Goal: Task Accomplishment & Management: Complete application form

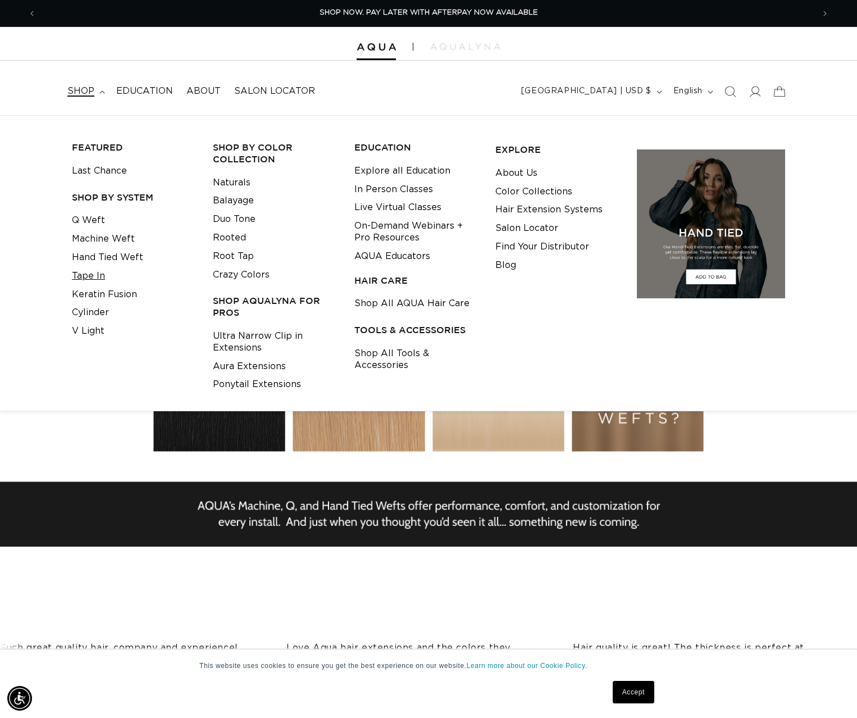
click at [92, 273] on link "Tape In" at bounding box center [88, 276] width 33 height 19
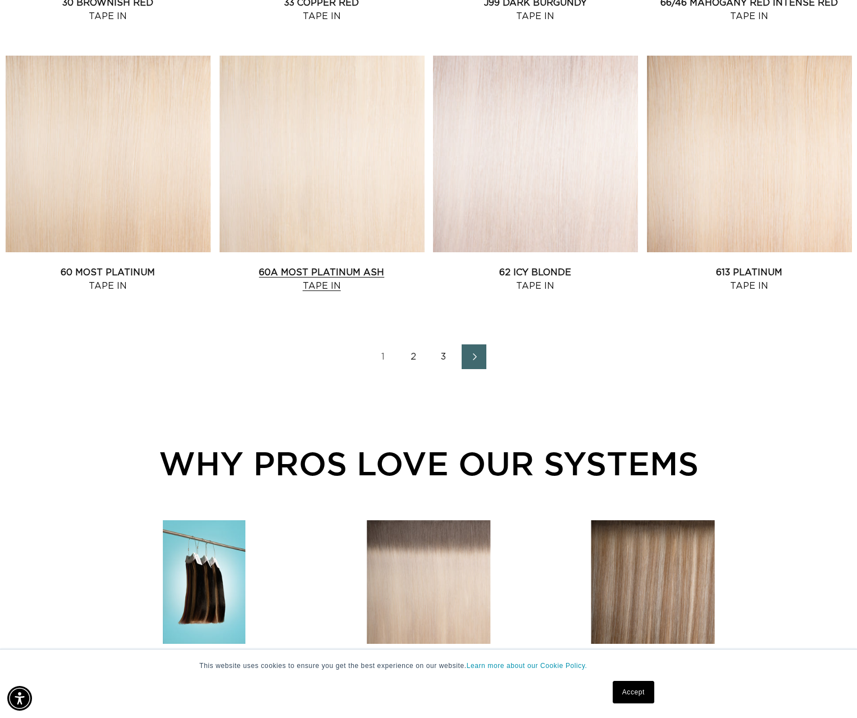
scroll to position [0, 1554]
click at [335, 266] on link "60A Most Platinum Ash Tape In" at bounding box center [322, 279] width 205 height 27
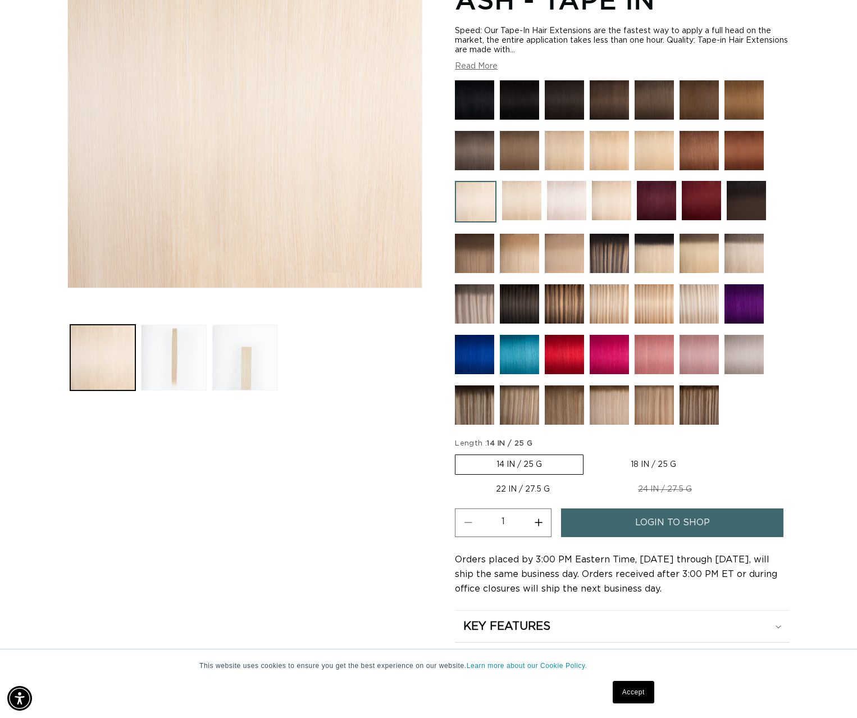
scroll to position [222, 0]
click at [608, 530] on link "login to shop" at bounding box center [672, 522] width 222 height 29
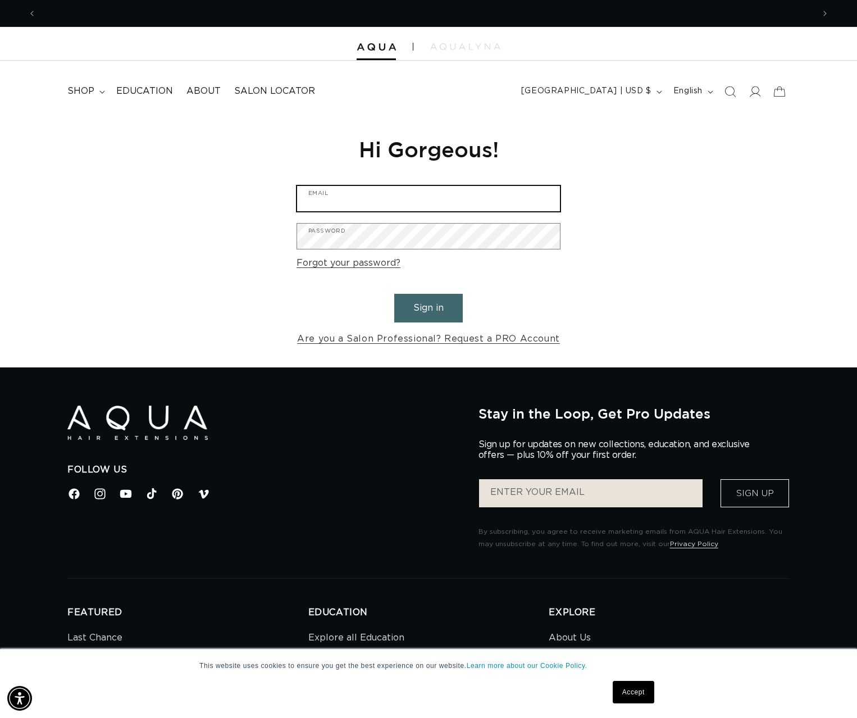
scroll to position [0, 777]
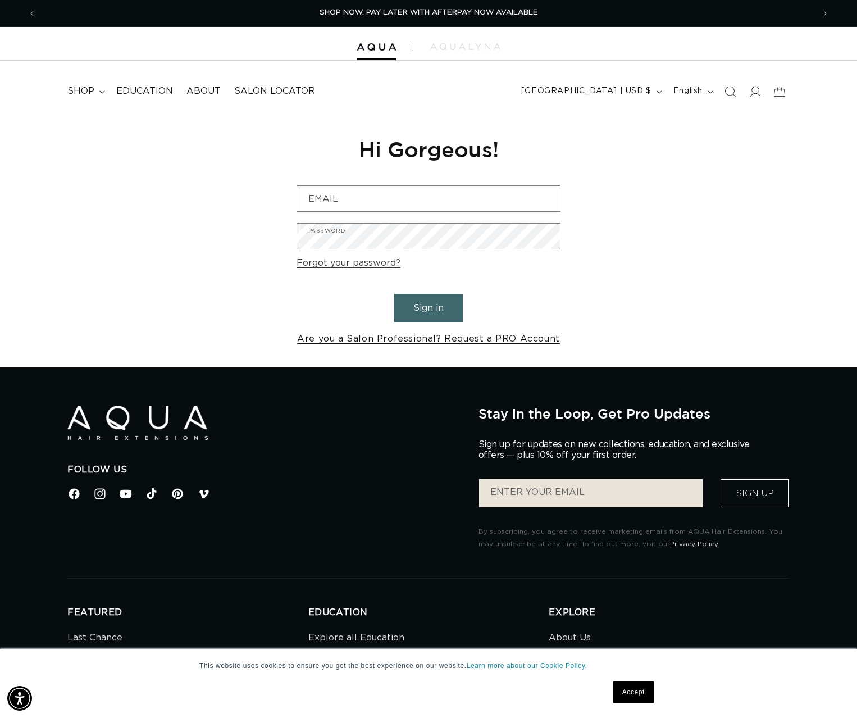
click at [371, 339] on link "Are you a Salon Professional? Request a PRO Account" at bounding box center [428, 339] width 263 height 16
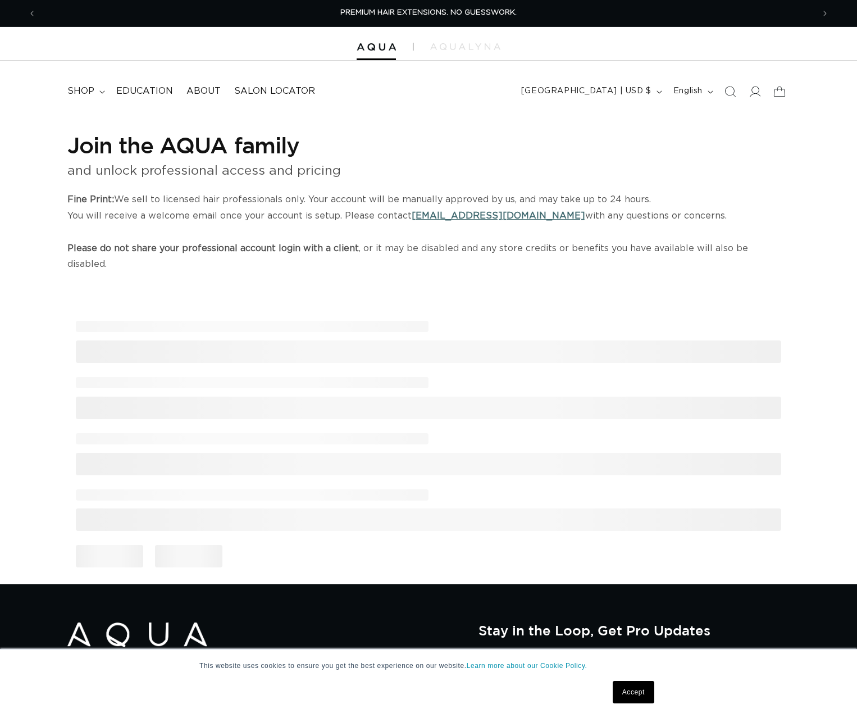
select select "US"
select select "[GEOGRAPHIC_DATA]"
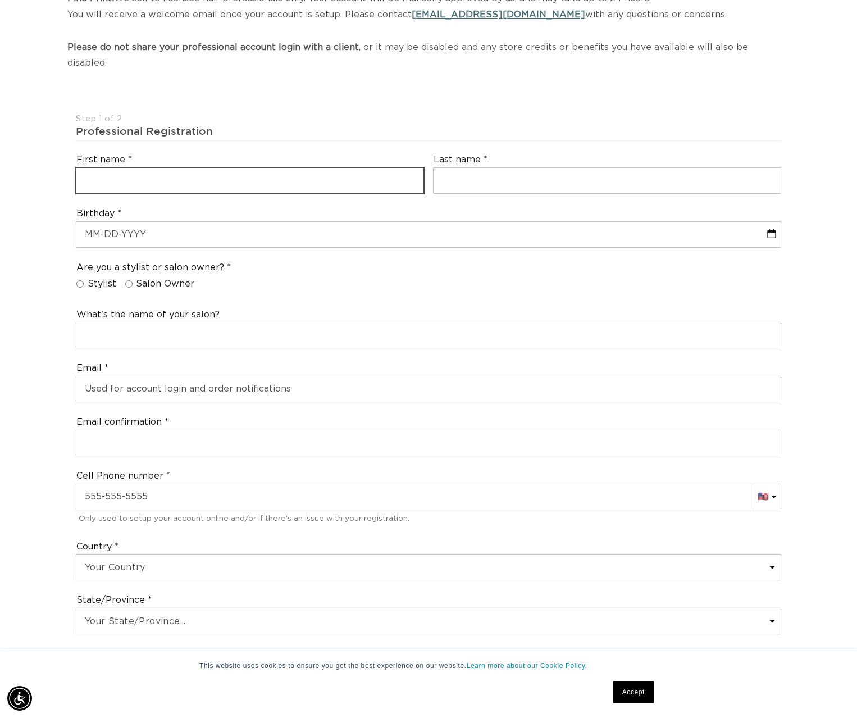
scroll to position [0, 1554]
type input "[PERSON_NAME]"
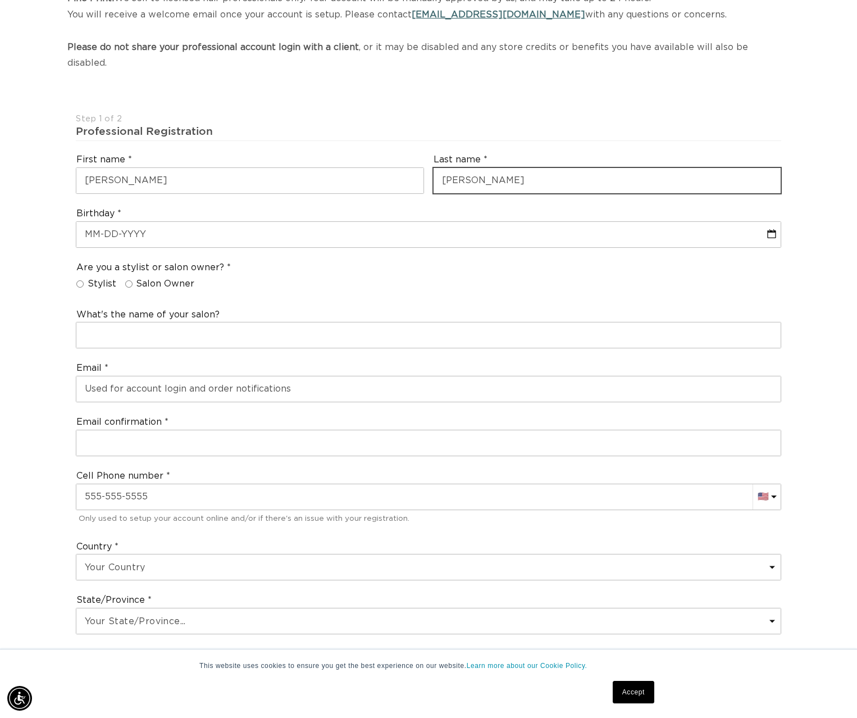
scroll to position [0, 0]
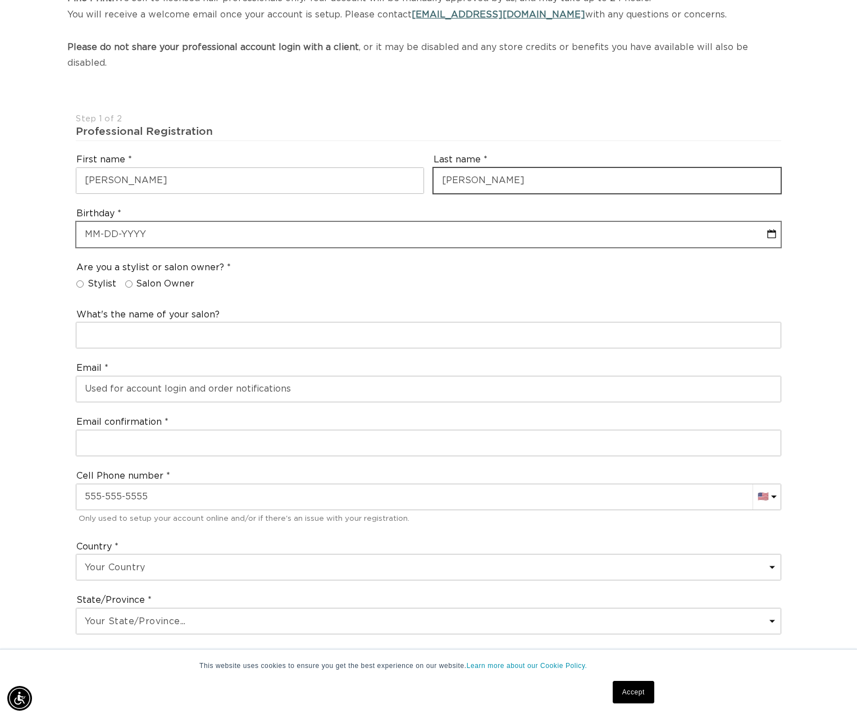
type input "[PERSON_NAME]"
select select "9"
select select "2025"
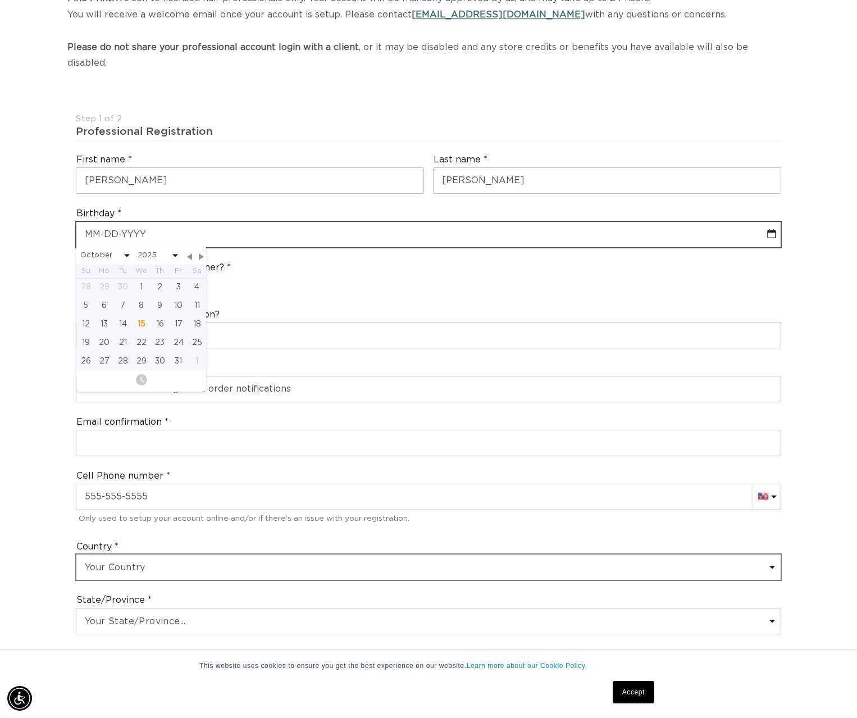
type input "0"
select select "9"
select select "2025"
type input "09"
select select "9"
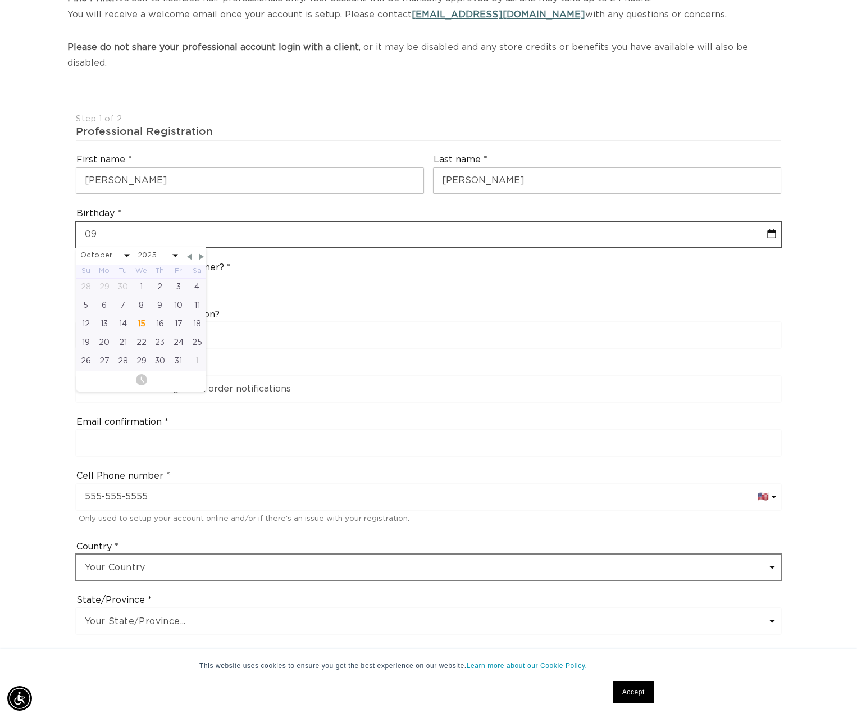
select select "2025"
type input "09-0"
select select "9"
select select "2025"
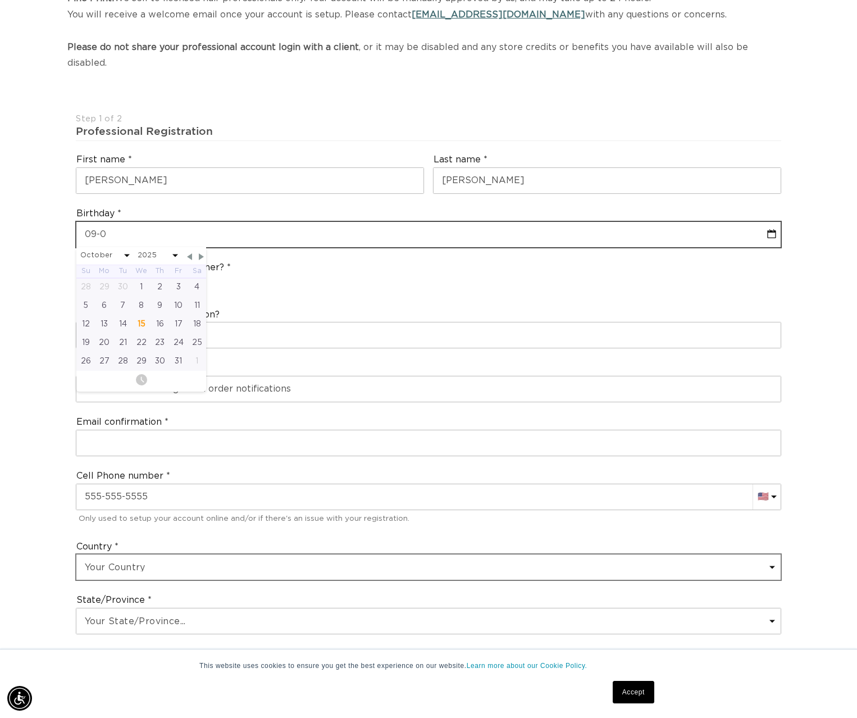
type input "09-05"
select select "9"
select select "2025"
type input "09-05-1"
select select "9"
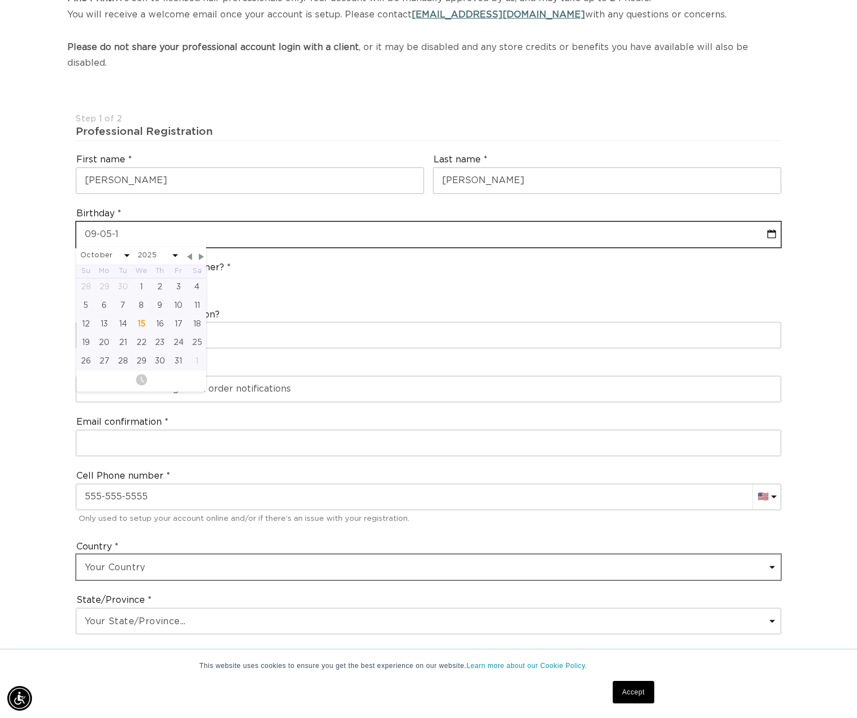
select select "2025"
type input "[PHONE_NUMBER]"
select select "9"
select select "2025"
type input "[DATE]"
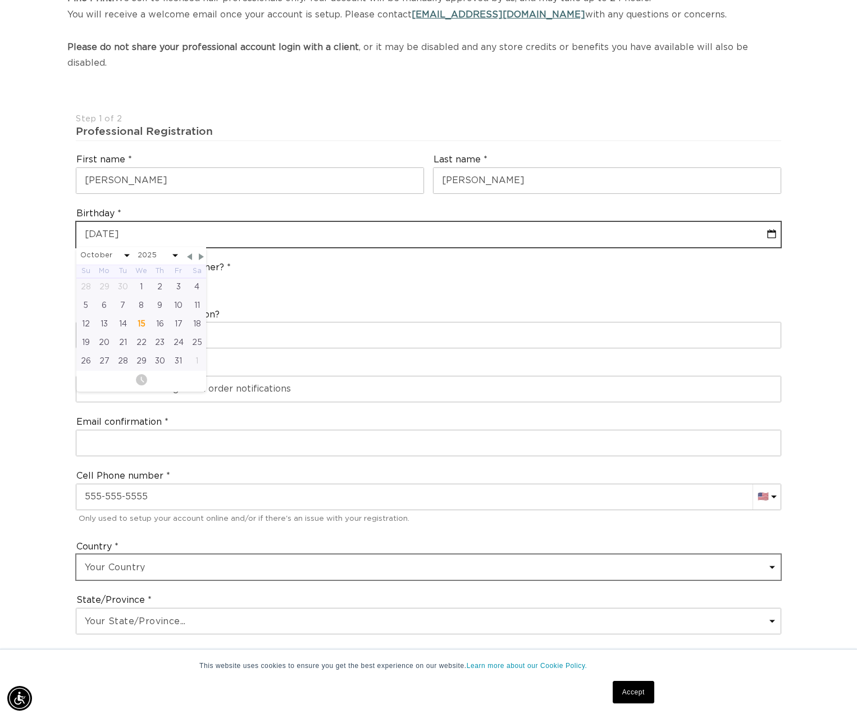
select select "9"
select select "2025"
type input "09-05-1"
select select "9"
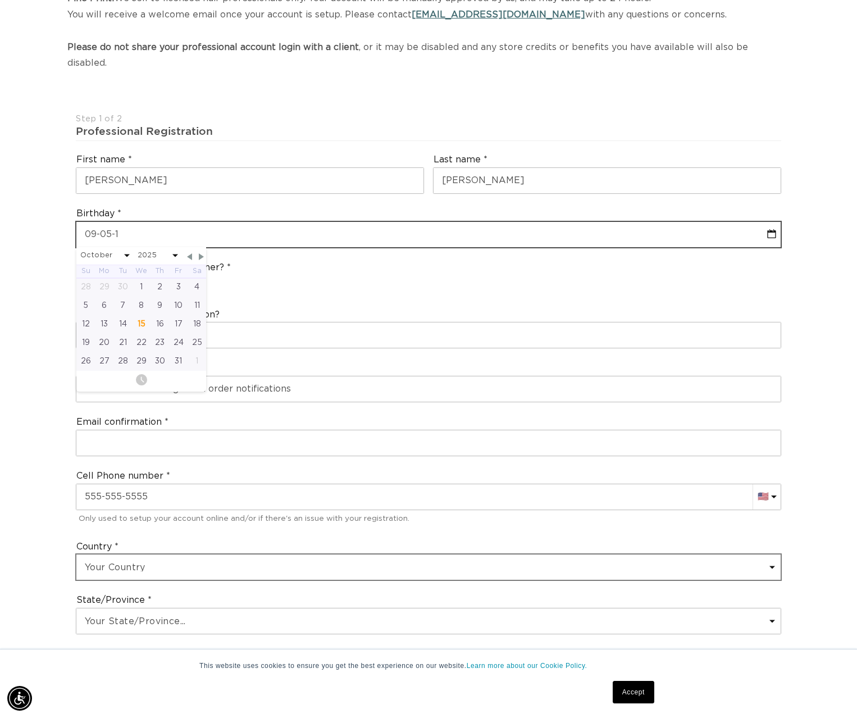
select select "2025"
type input "[PHONE_NUMBER]"
select select "9"
select select "2025"
type input "[DATE]"
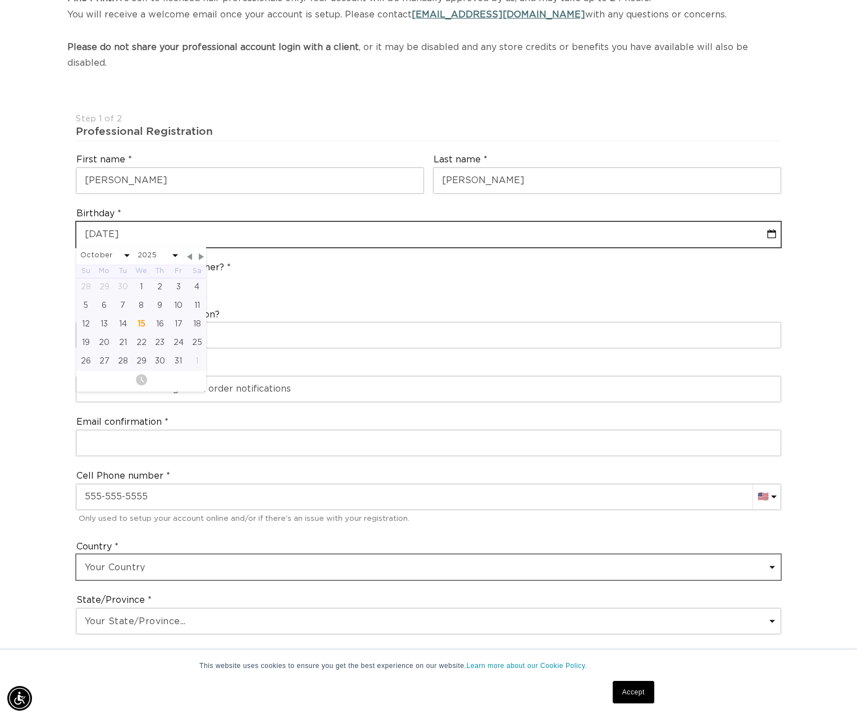
select select "8"
select select "1993"
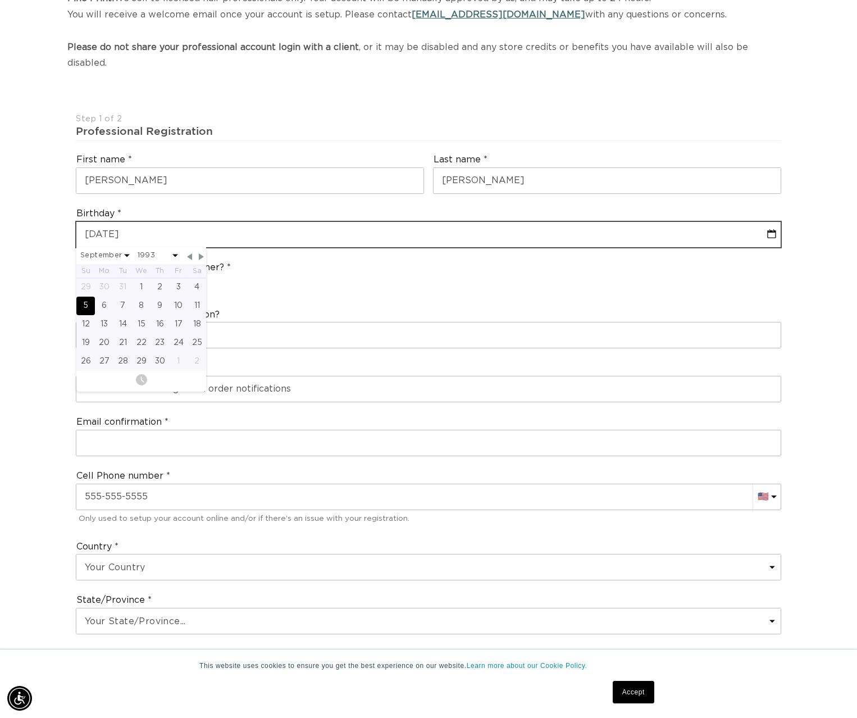
scroll to position [0, 0]
type input "[DATE]"
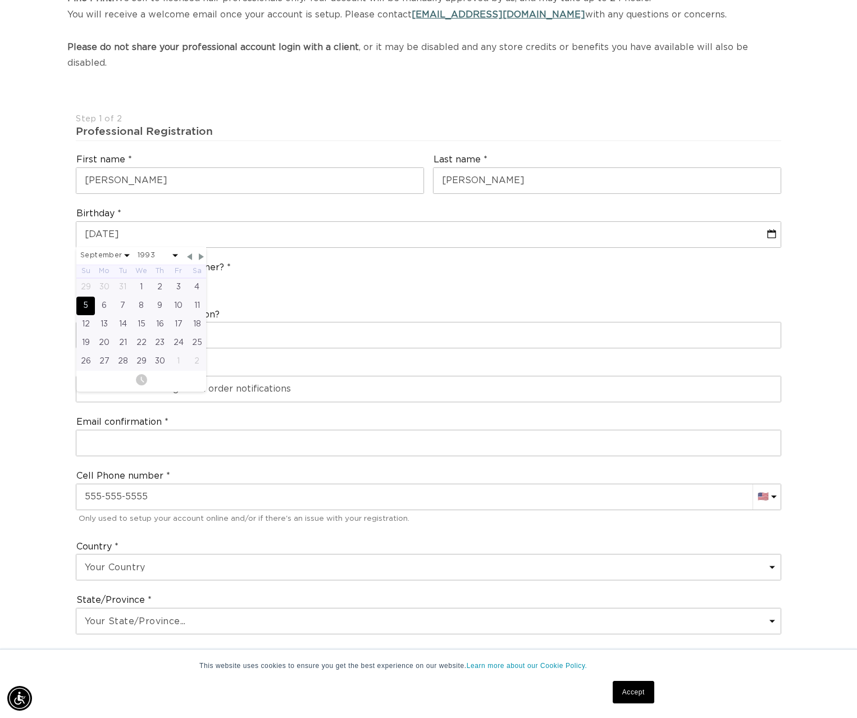
click at [66, 336] on div "Join the AQUA family and unlock professional access and pricing Fine Print: We …" at bounding box center [428, 566] width 857 height 1305
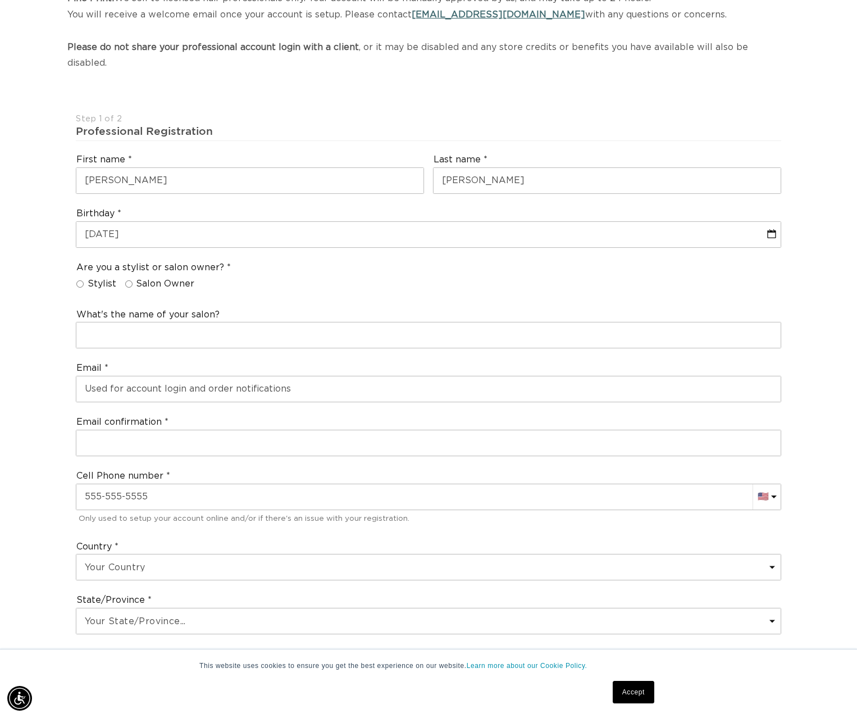
click at [136, 278] on span "Salon Owner" at bounding box center [165, 284] width 58 height 12
click at [133, 280] on input "Salon Owner" at bounding box center [128, 283] width 7 height 7
radio input "true"
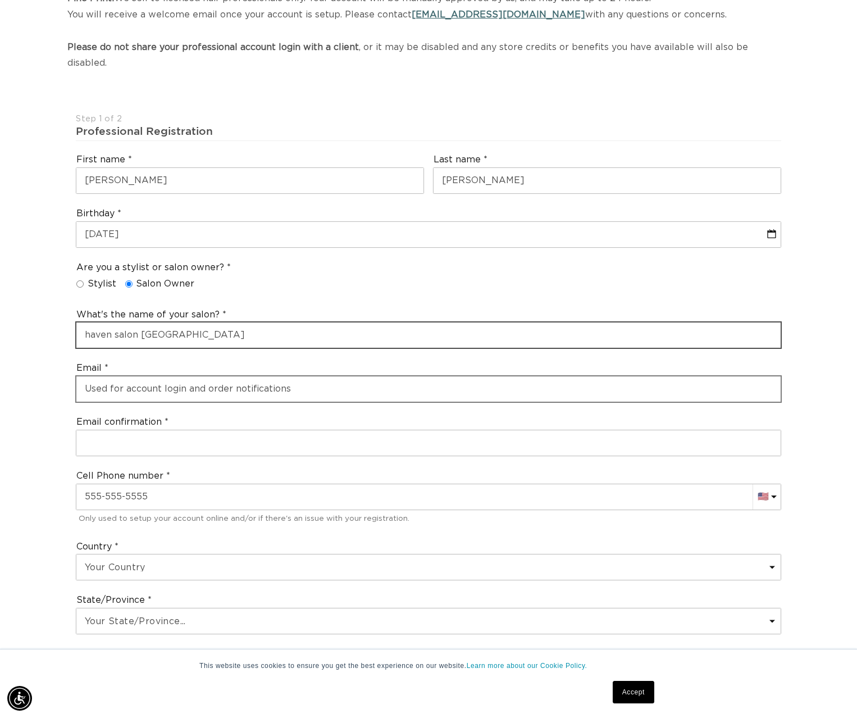
type input "haven salon [GEOGRAPHIC_DATA]"
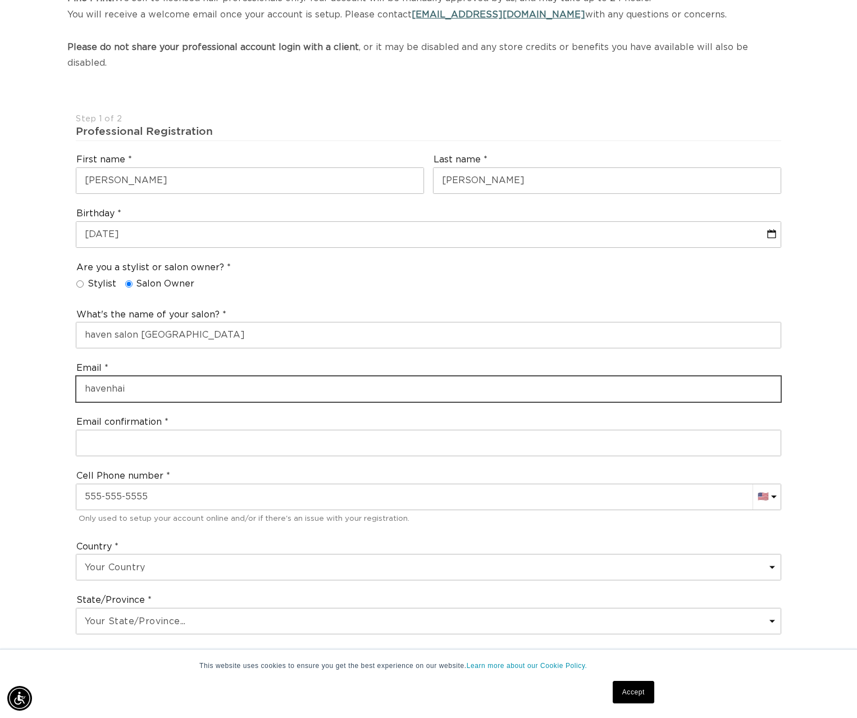
scroll to position [0, 777]
type input "[EMAIL_ADDRESS][DOMAIN_NAME]"
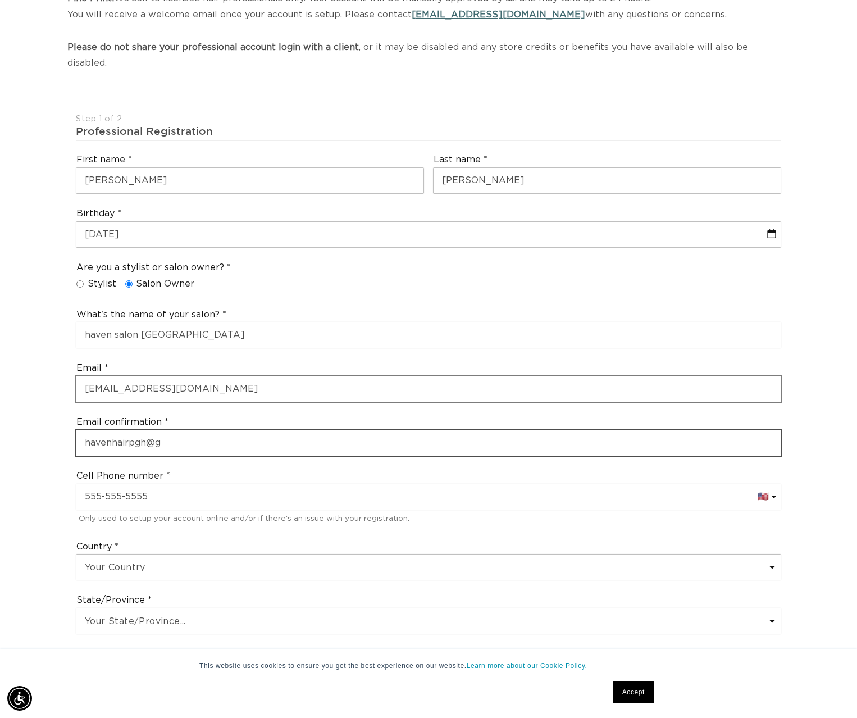
scroll to position [0, 0]
type input "[EMAIL_ADDRESS][DOMAIN_NAME]"
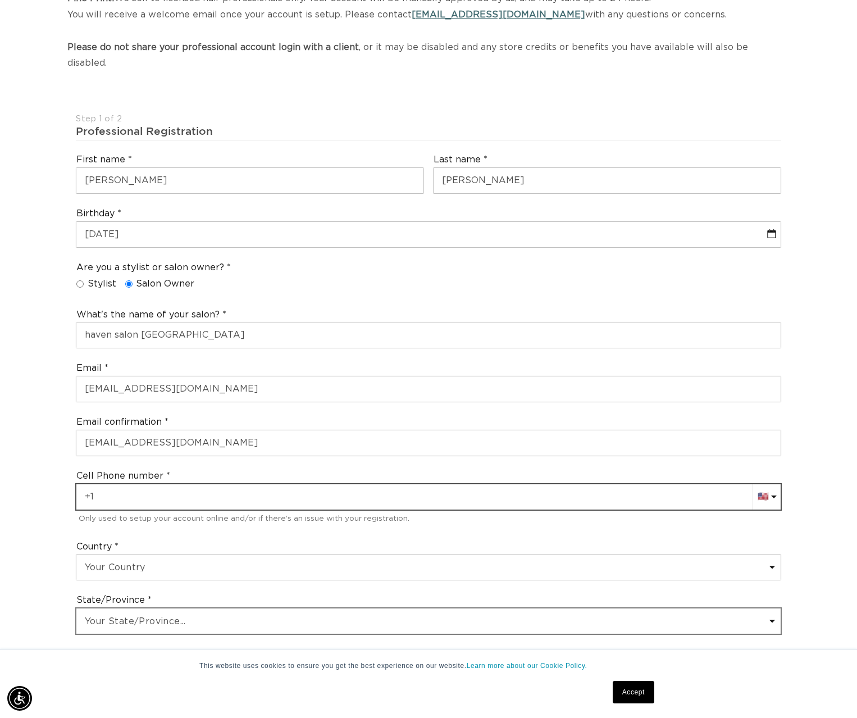
scroll to position [0, 777]
type input "[PHONE_NUMBER]"
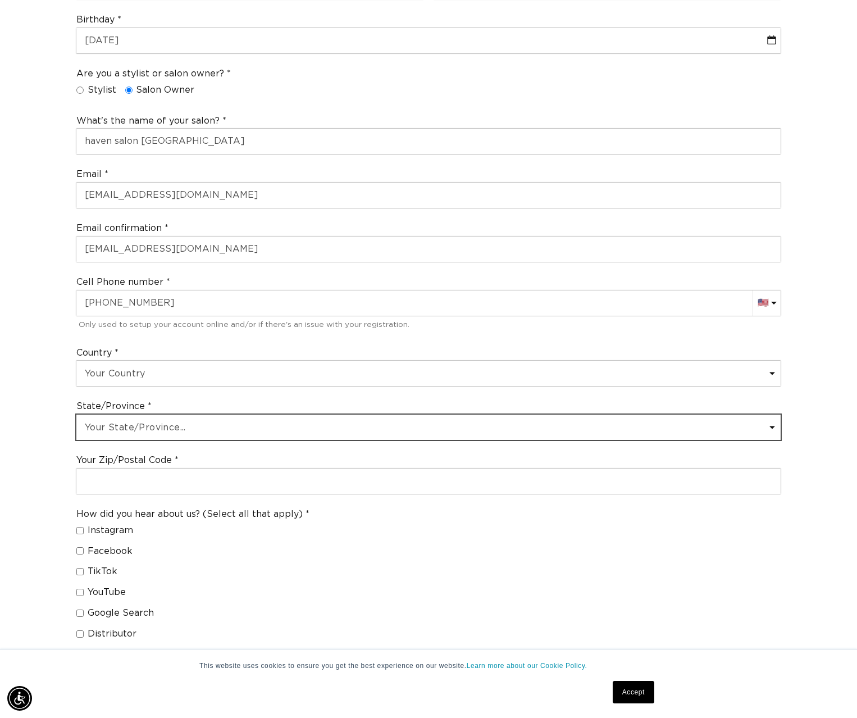
select select "[US_STATE]"
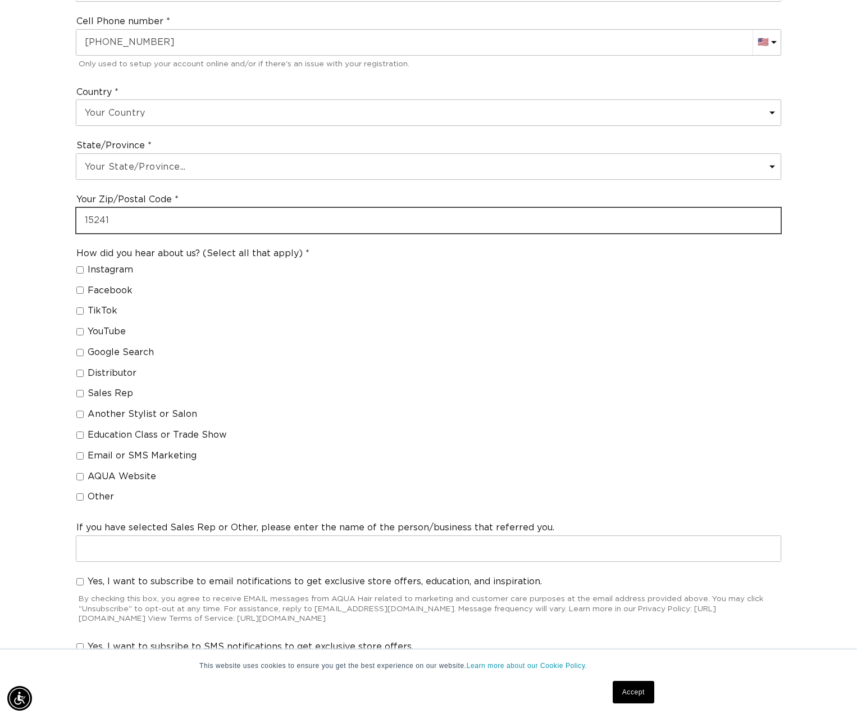
scroll to position [661, 0]
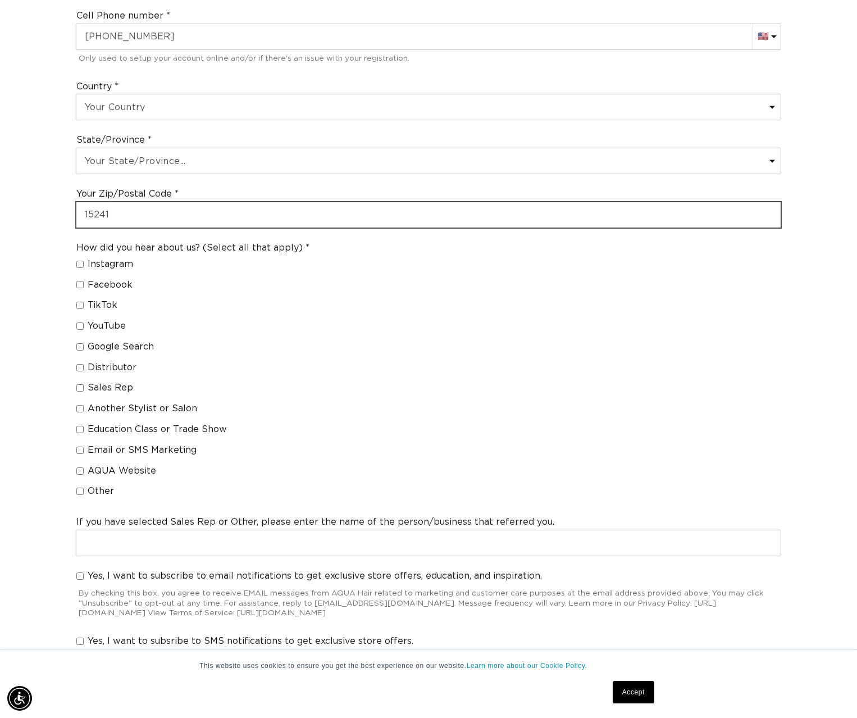
type input "15241"
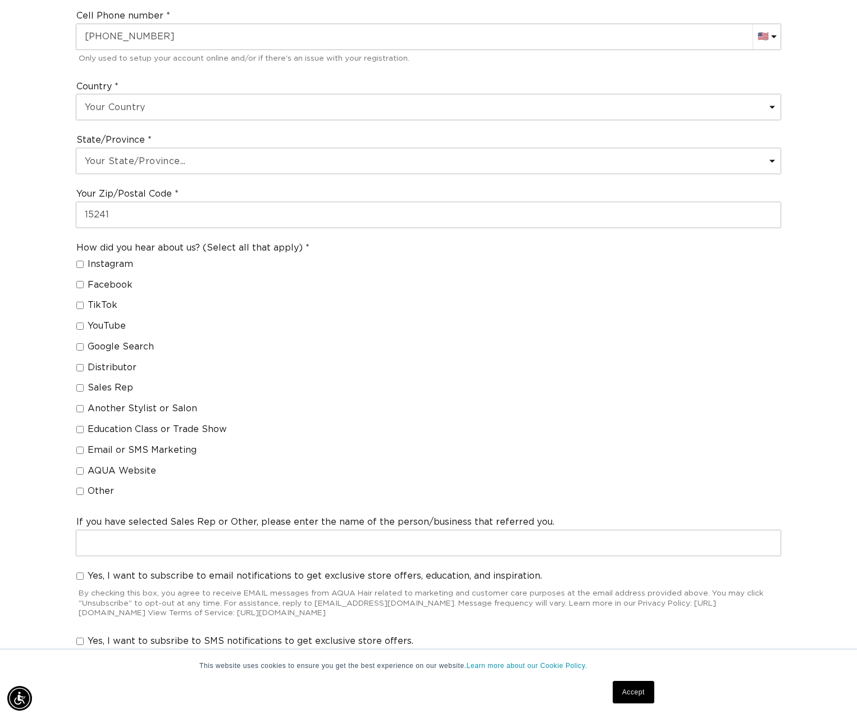
click at [89, 485] on span "Other" at bounding box center [101, 491] width 26 height 12
click at [84, 487] on input "Other" at bounding box center [79, 490] width 7 height 7
checkbox input "true"
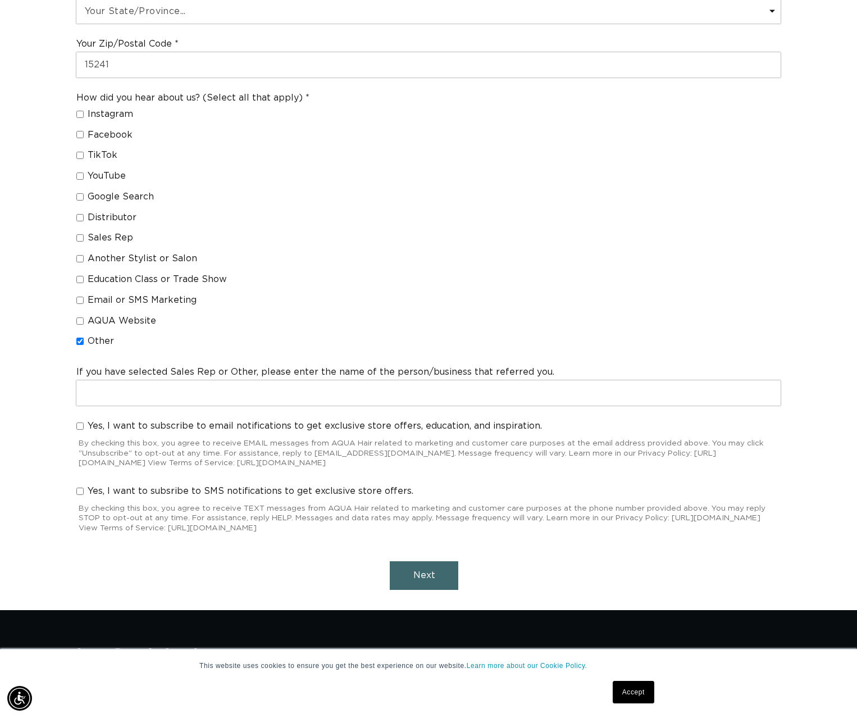
scroll to position [822, 0]
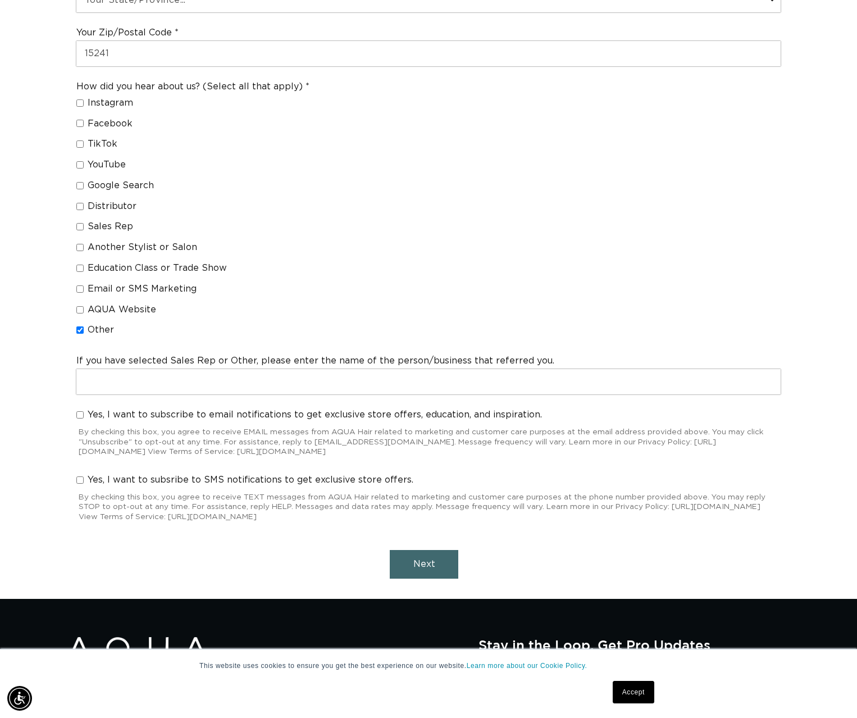
click at [72, 469] on div "Yes, I want to subsribe to SMS notifications to get exclusive store offers. By …" at bounding box center [428, 499] width 714 height 61
click at [79, 411] on input "Yes, I want to subscribe to email notifications to get exclusive store offers, …" at bounding box center [79, 414] width 7 height 7
checkbox input "true"
click at [423, 559] on span "Next" at bounding box center [424, 563] width 22 height 9
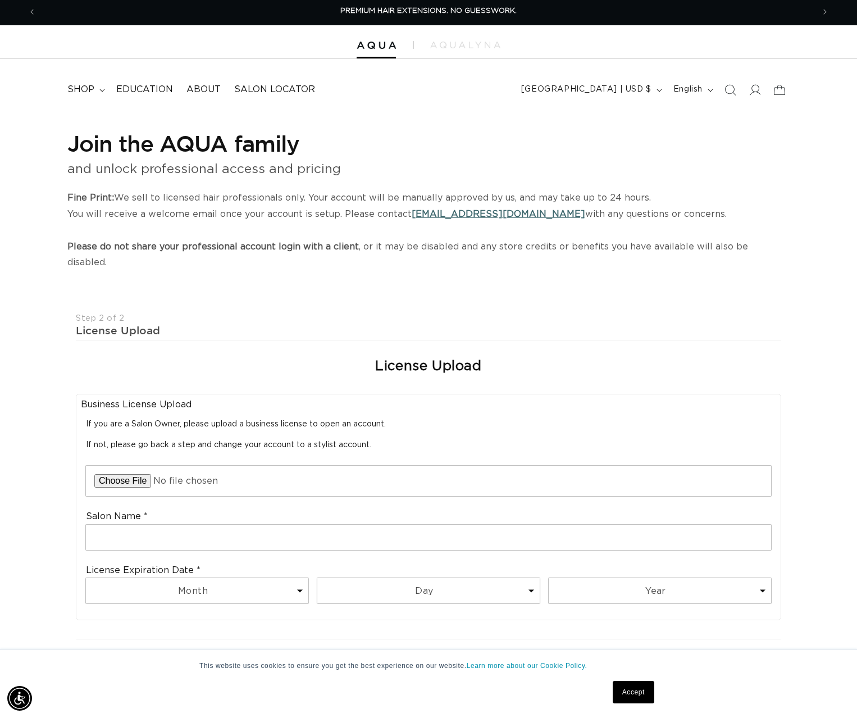
scroll to position [0, 0]
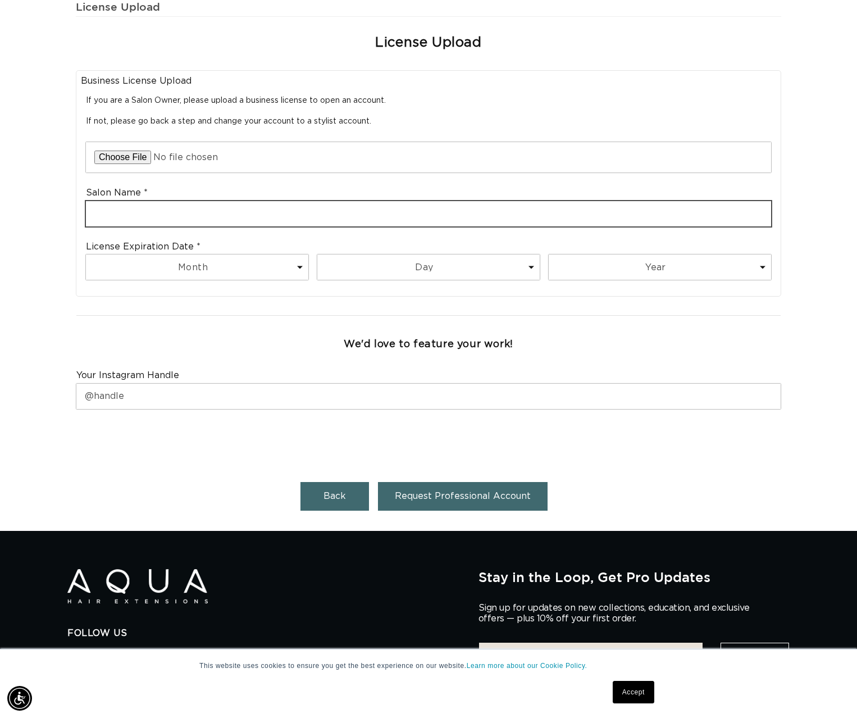
click at [143, 207] on input "text" at bounding box center [428, 213] width 685 height 25
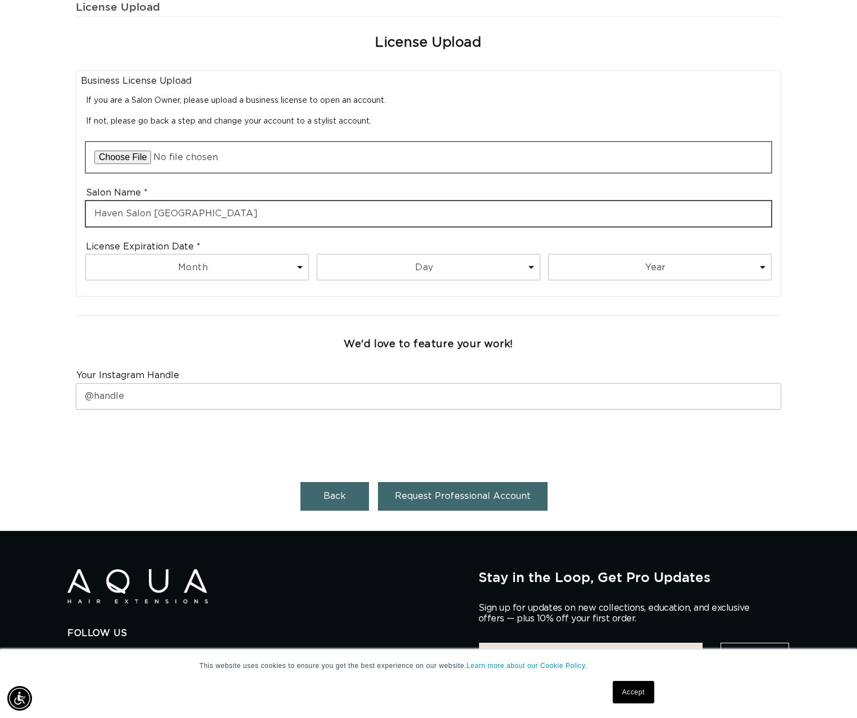
type input "Haven Salon [GEOGRAPHIC_DATA]"
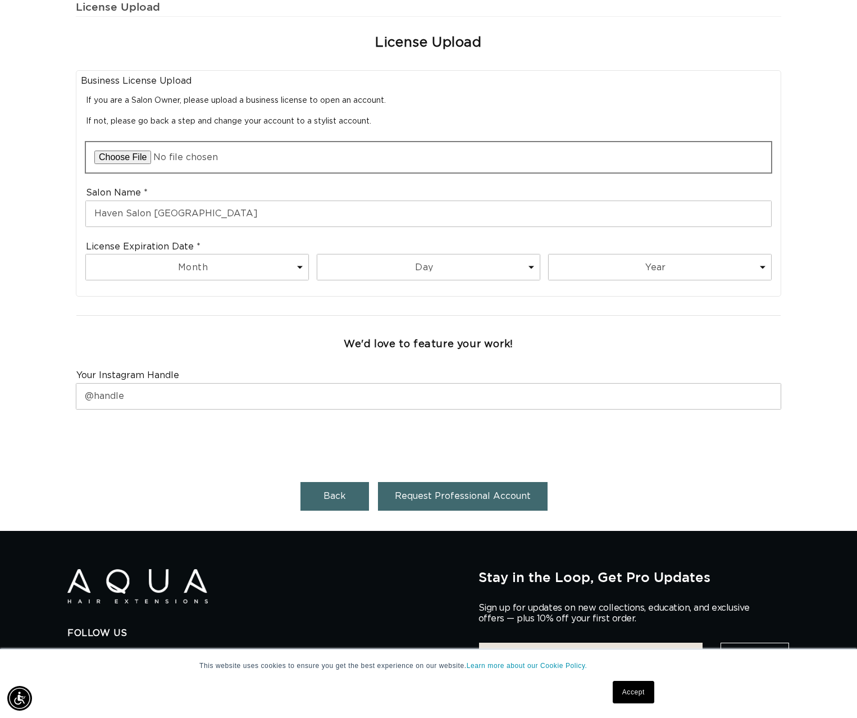
click at [239, 144] on input "file" at bounding box center [428, 157] width 685 height 30
